Goal: Find specific page/section: Find specific page/section

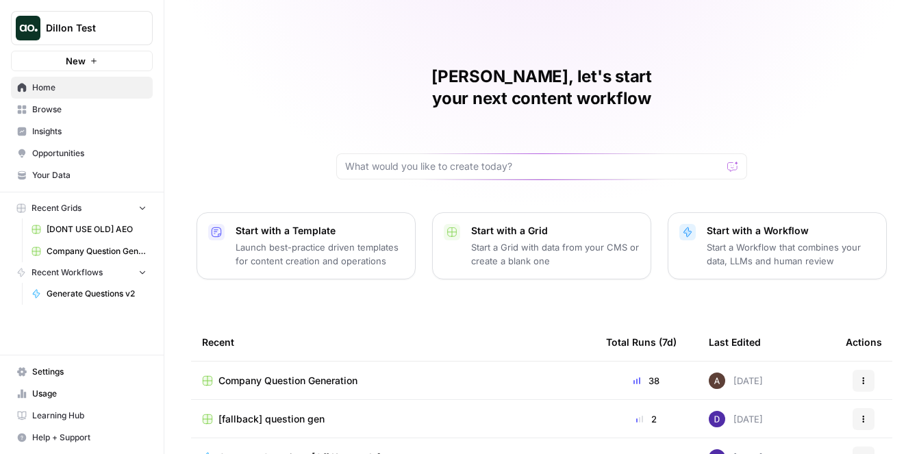
click at [273, 240] on p "Launch best-practice driven templates for content creation and operations" at bounding box center [319, 253] width 168 height 27
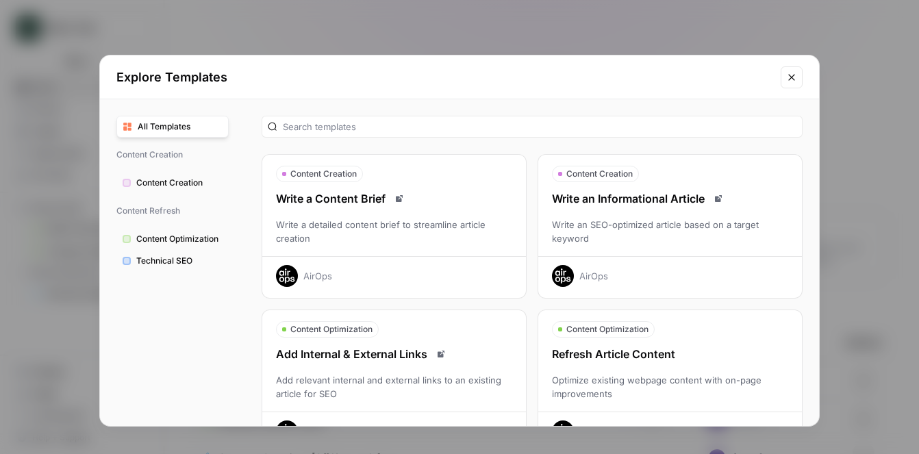
click at [799, 77] on button "Close modal" at bounding box center [791, 77] width 22 height 22
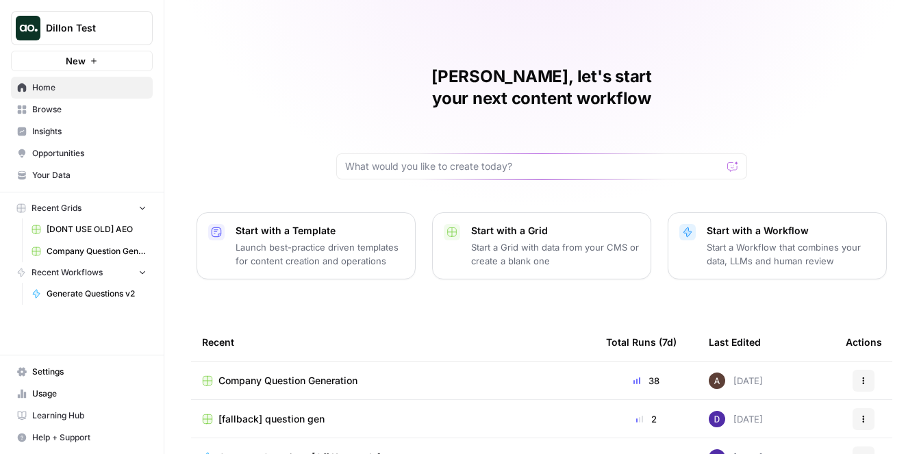
click at [114, 22] on span "Dillon Test" at bounding box center [87, 28] width 83 height 14
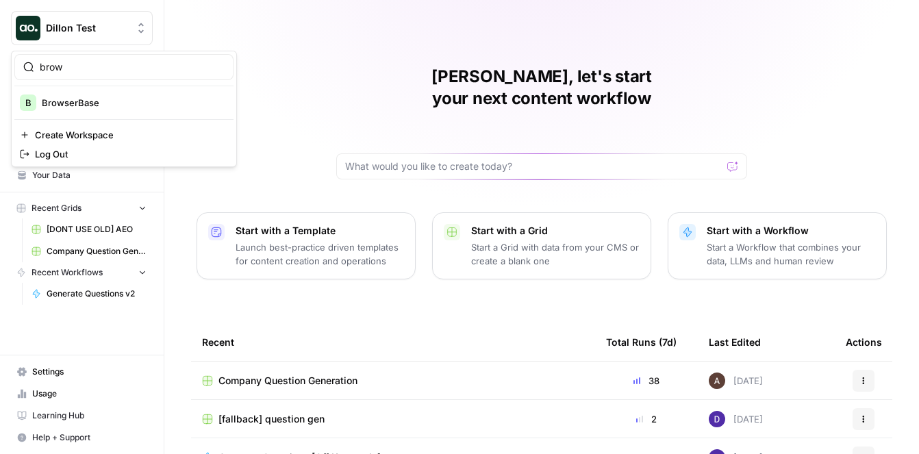
type input "brow"
click at [92, 101] on span "BrowserBase" at bounding box center [132, 103] width 181 height 14
